Goal: Navigation & Orientation: Find specific page/section

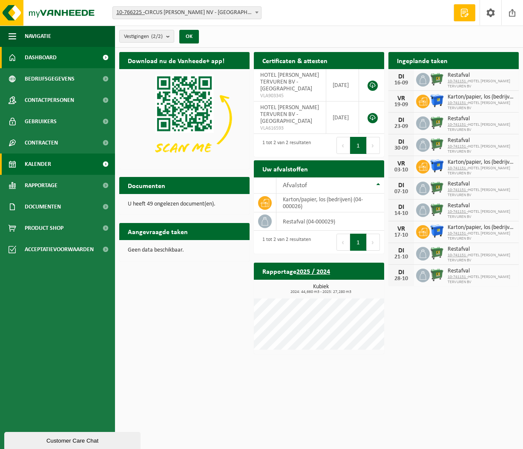
click at [43, 164] on span "Kalender" at bounding box center [38, 163] width 26 height 21
